Goal: Navigation & Orientation: Find specific page/section

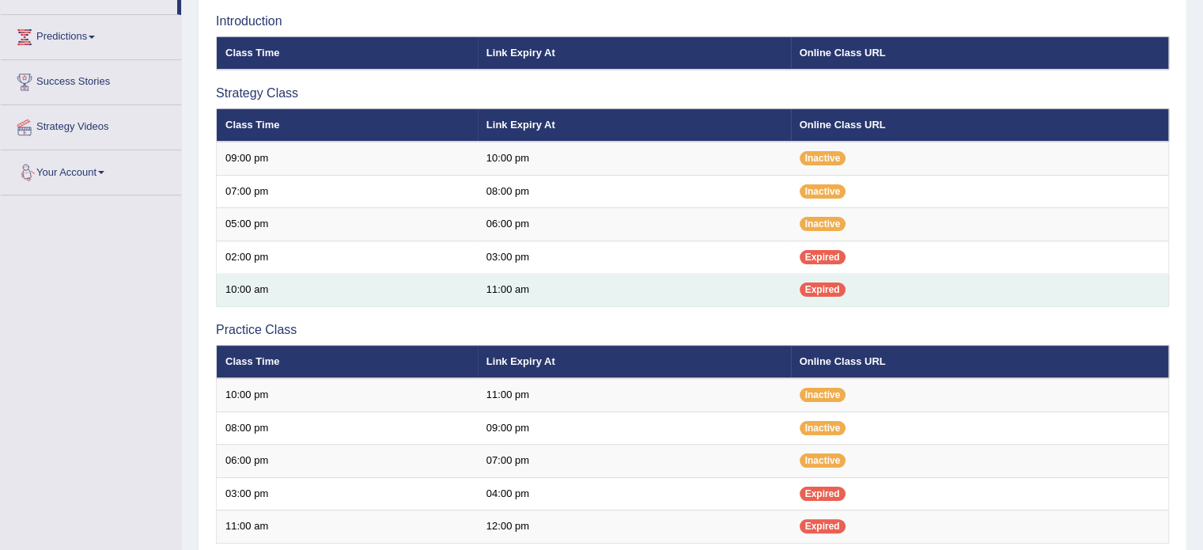
scroll to position [309, 0]
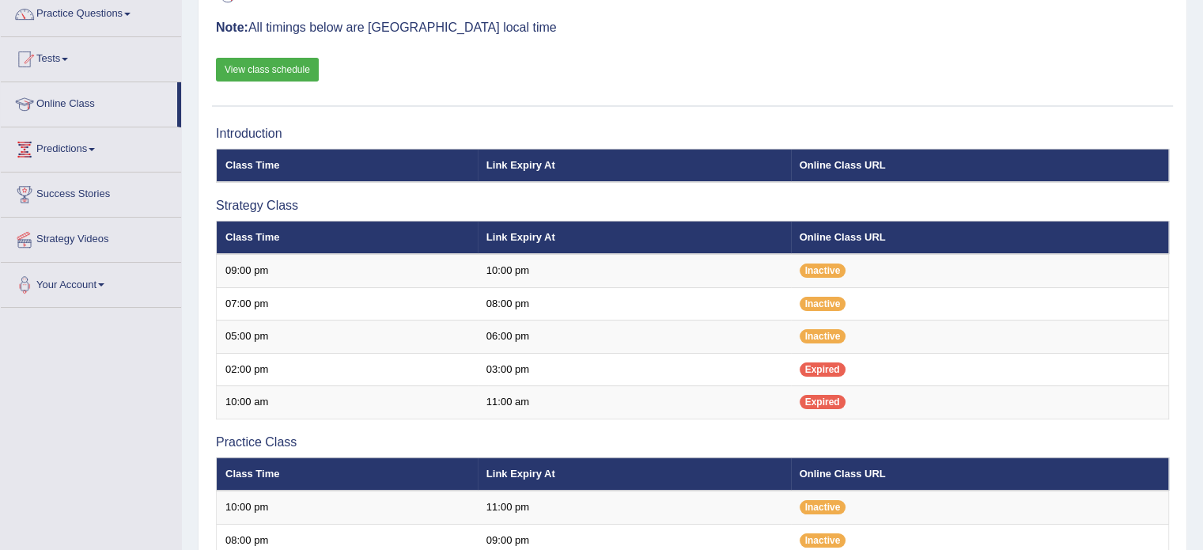
scroll to position [133, 0]
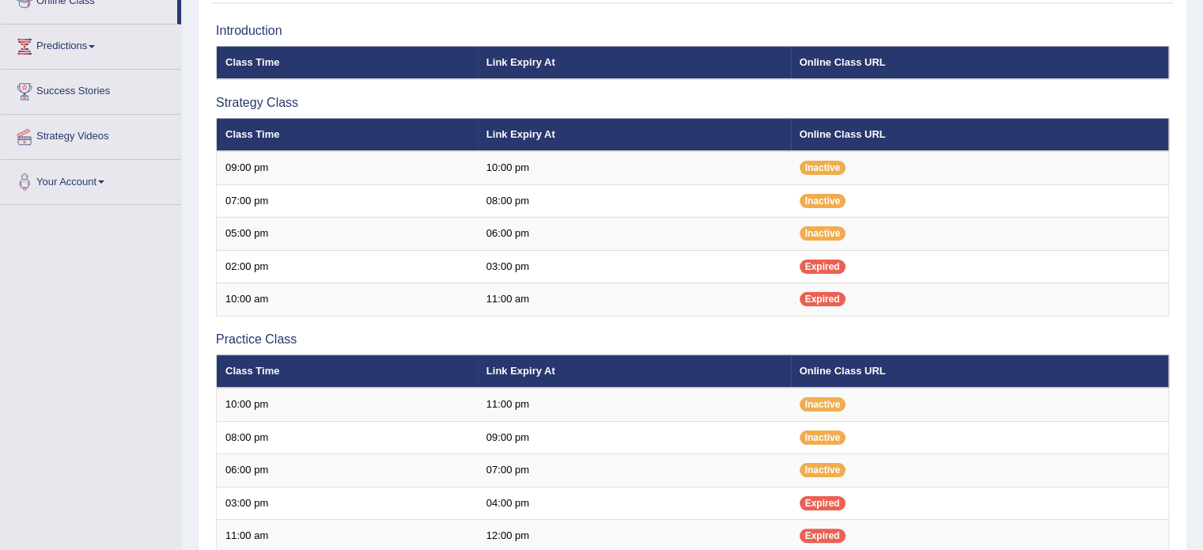
scroll to position [233, 0]
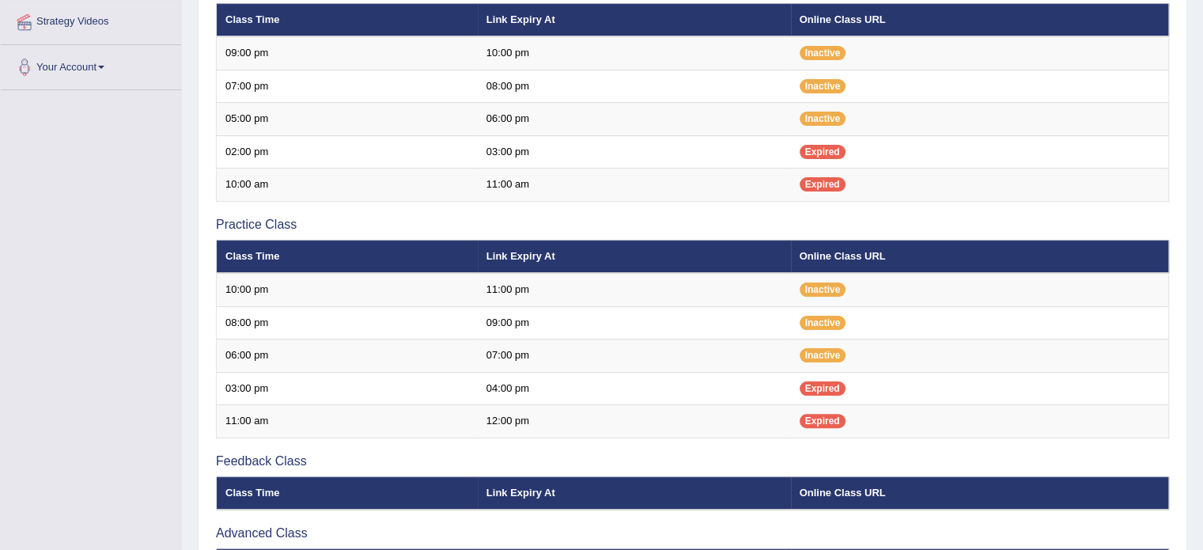
scroll to position [350, 0]
